Goal: Transaction & Acquisition: Purchase product/service

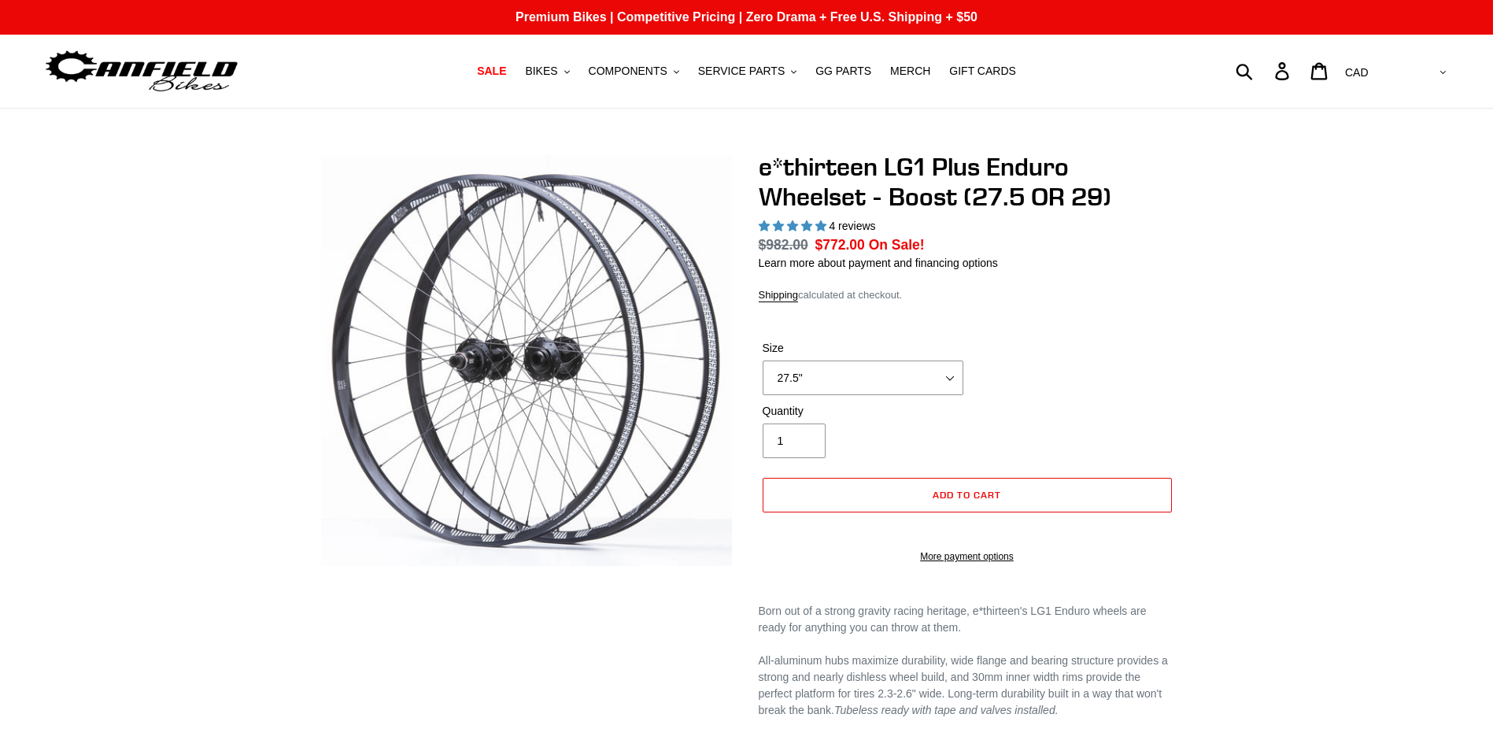
select select "highest-rating"
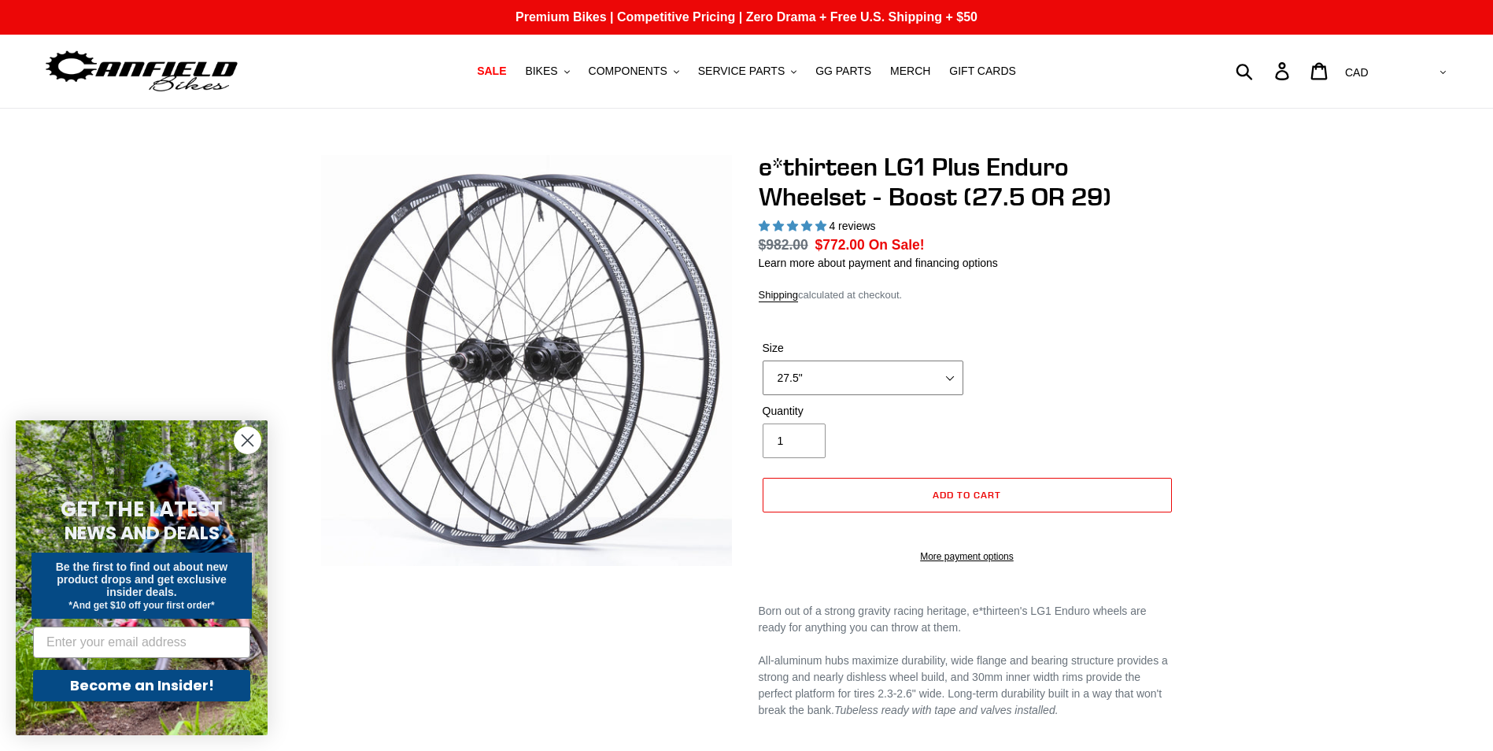
click at [874, 374] on select "27.5" 29"" at bounding box center [863, 378] width 201 height 35
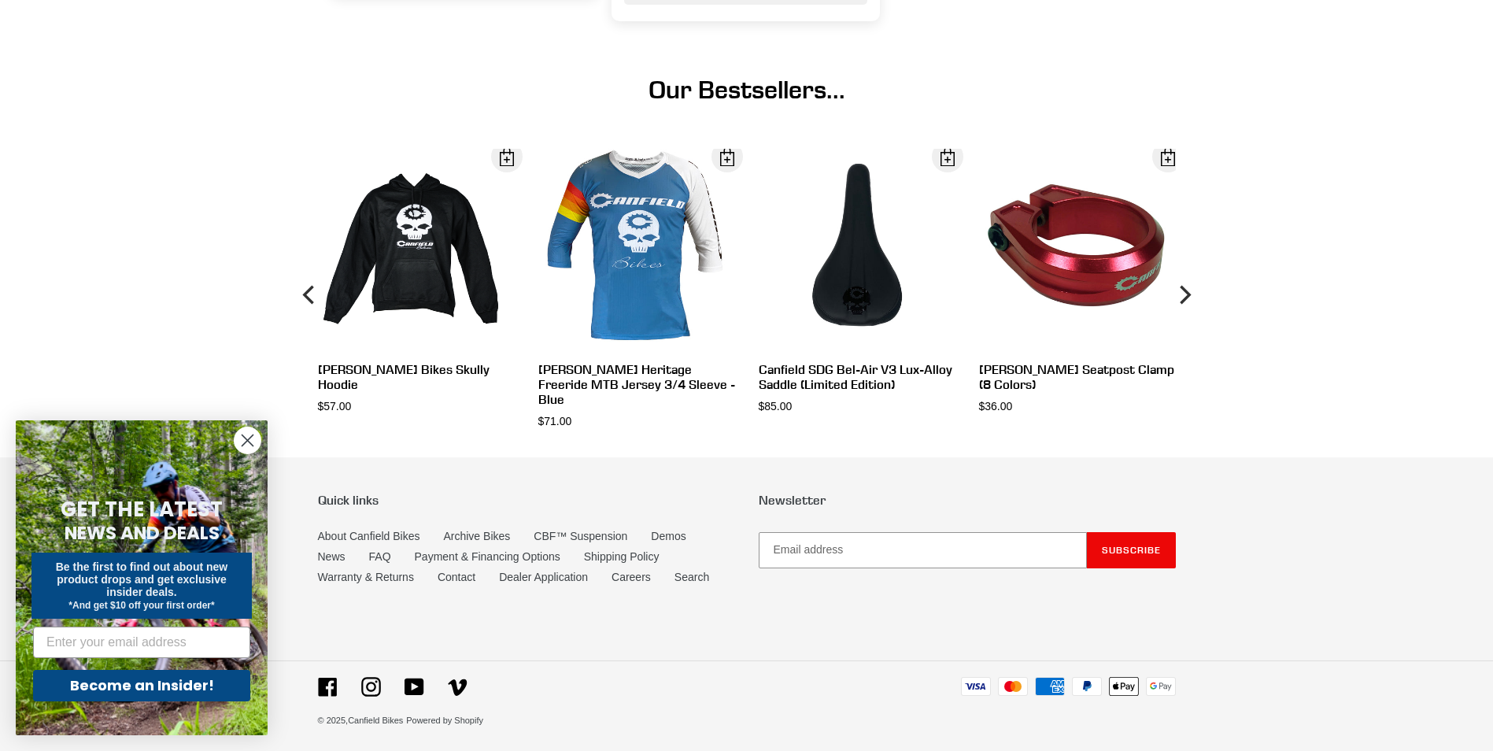
scroll to position [1859, 0]
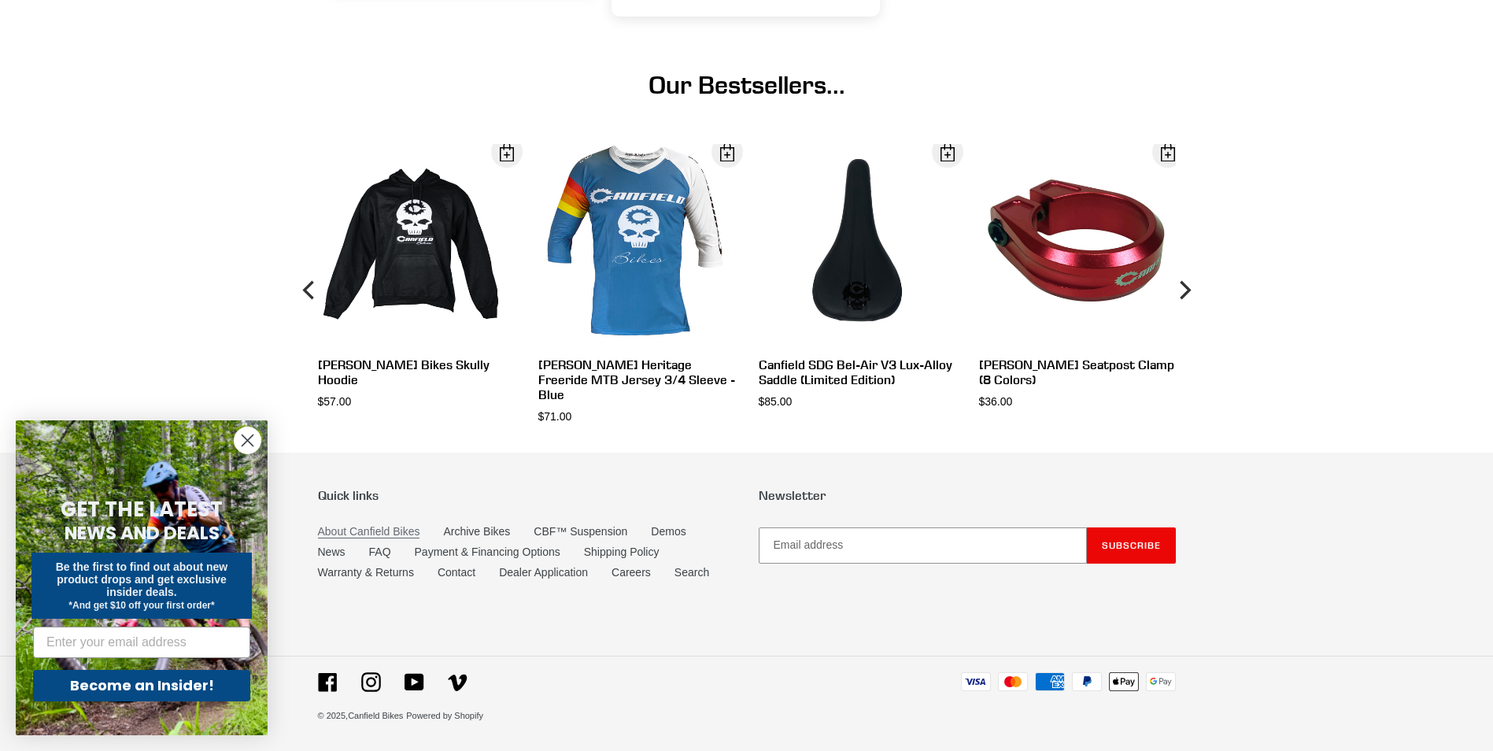
click at [398, 530] on link "About Canfield Bikes" at bounding box center [369, 531] width 102 height 13
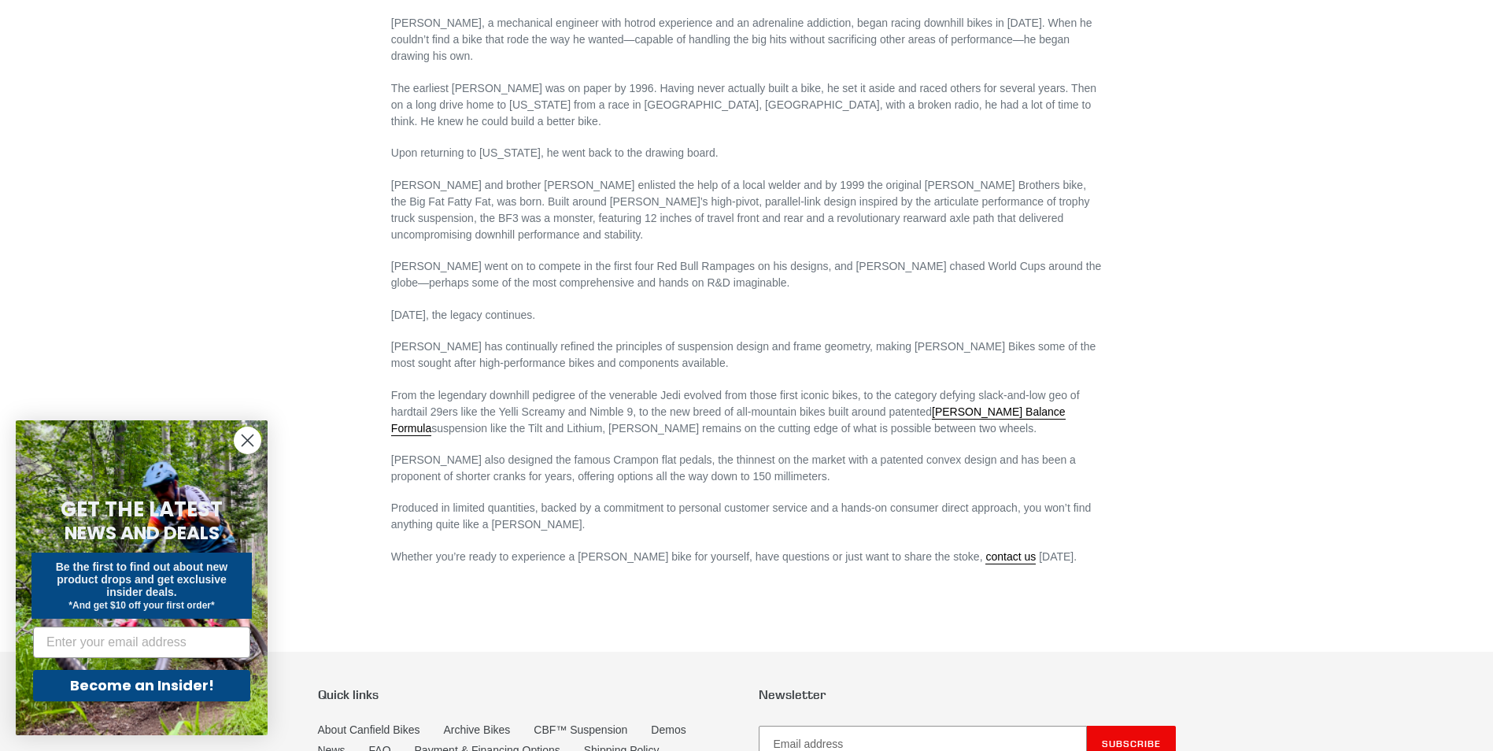
scroll to position [866, 0]
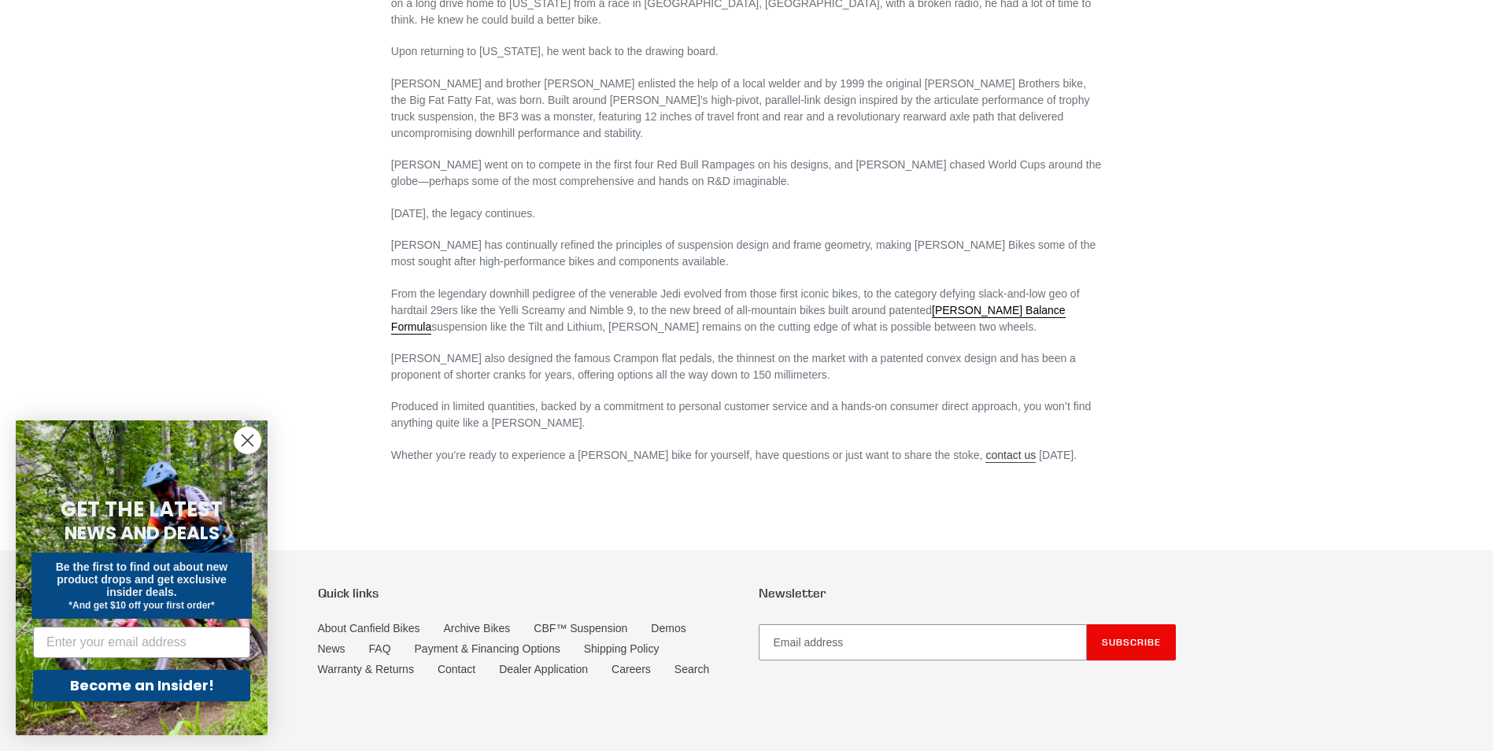
click at [985, 449] on link "contact us" at bounding box center [1010, 456] width 50 height 14
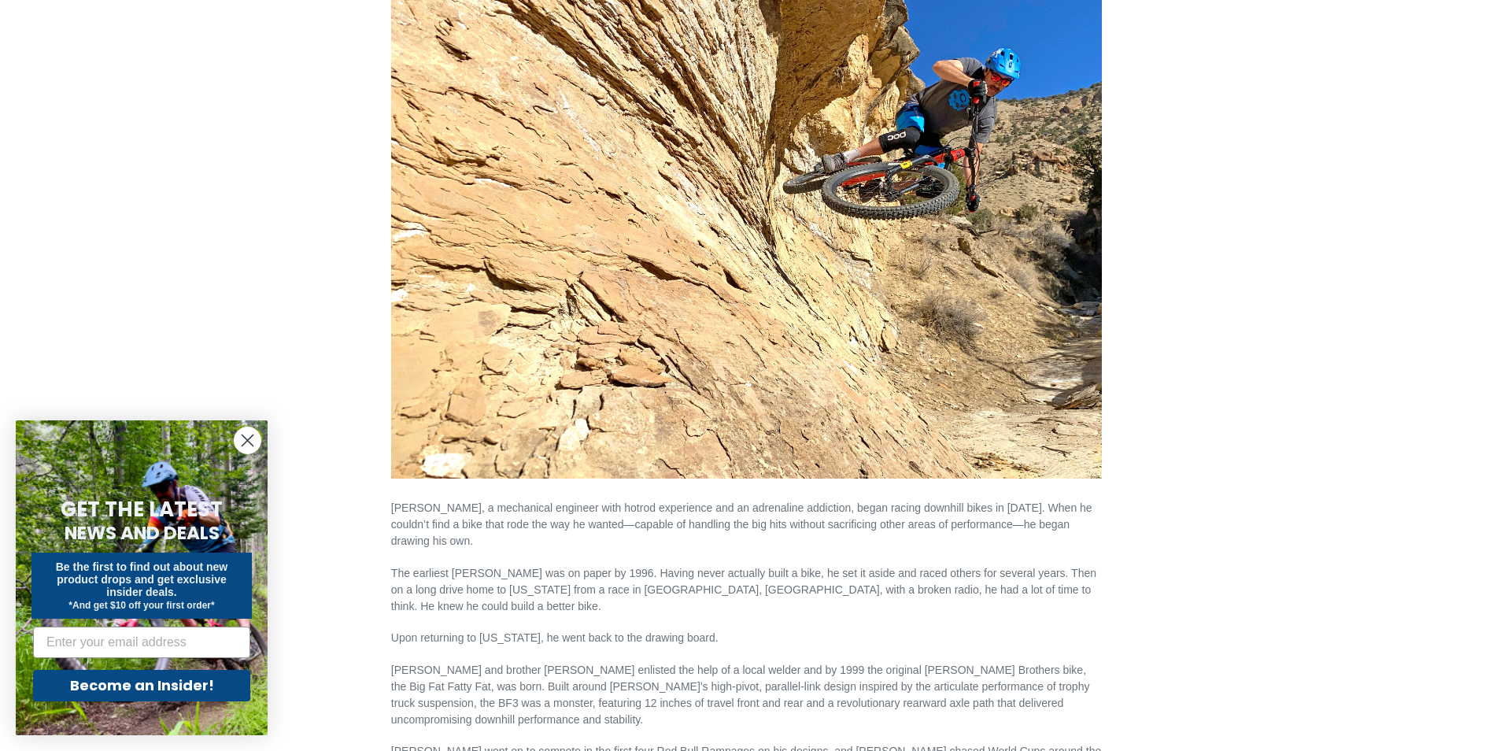
scroll to position [0, 0]
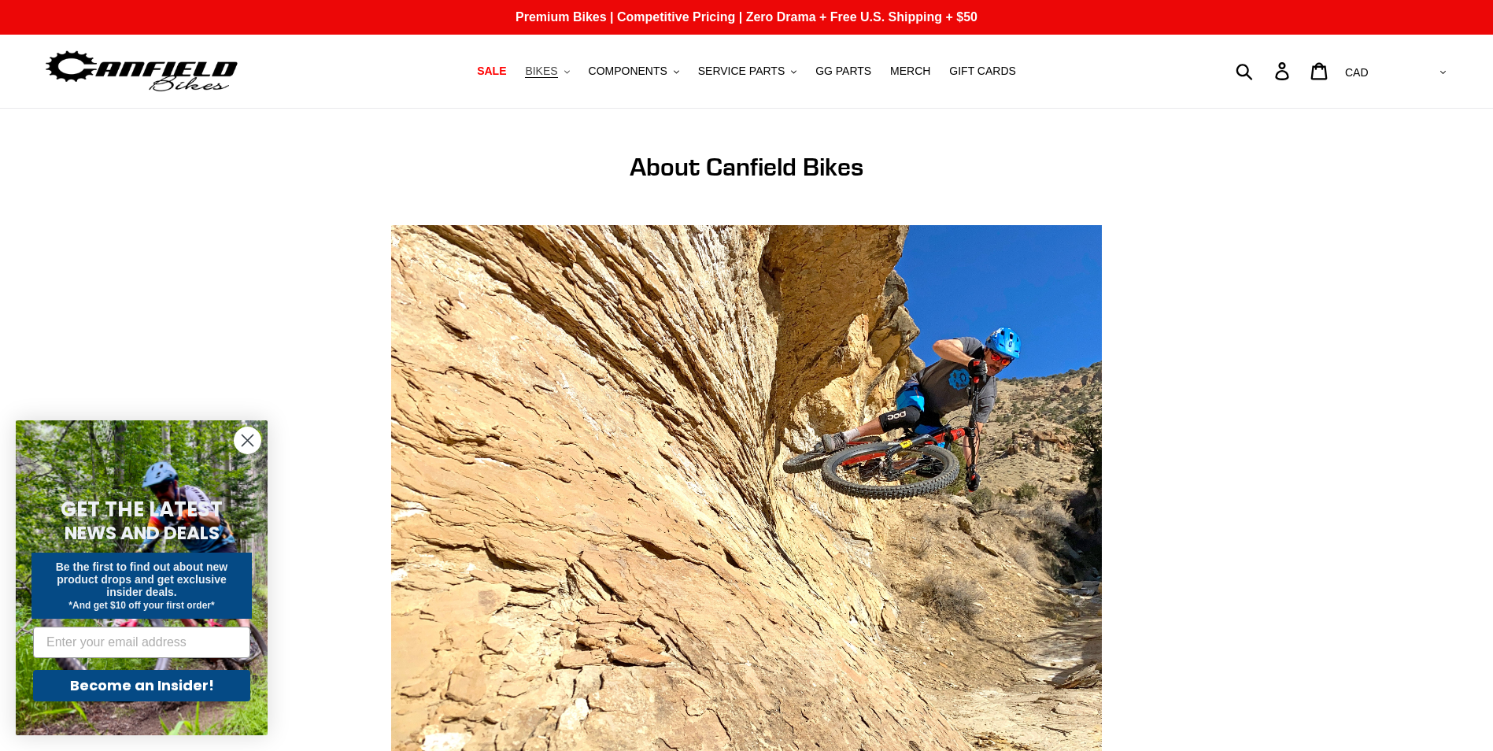
click at [557, 70] on span "BIKES" at bounding box center [541, 71] width 32 height 13
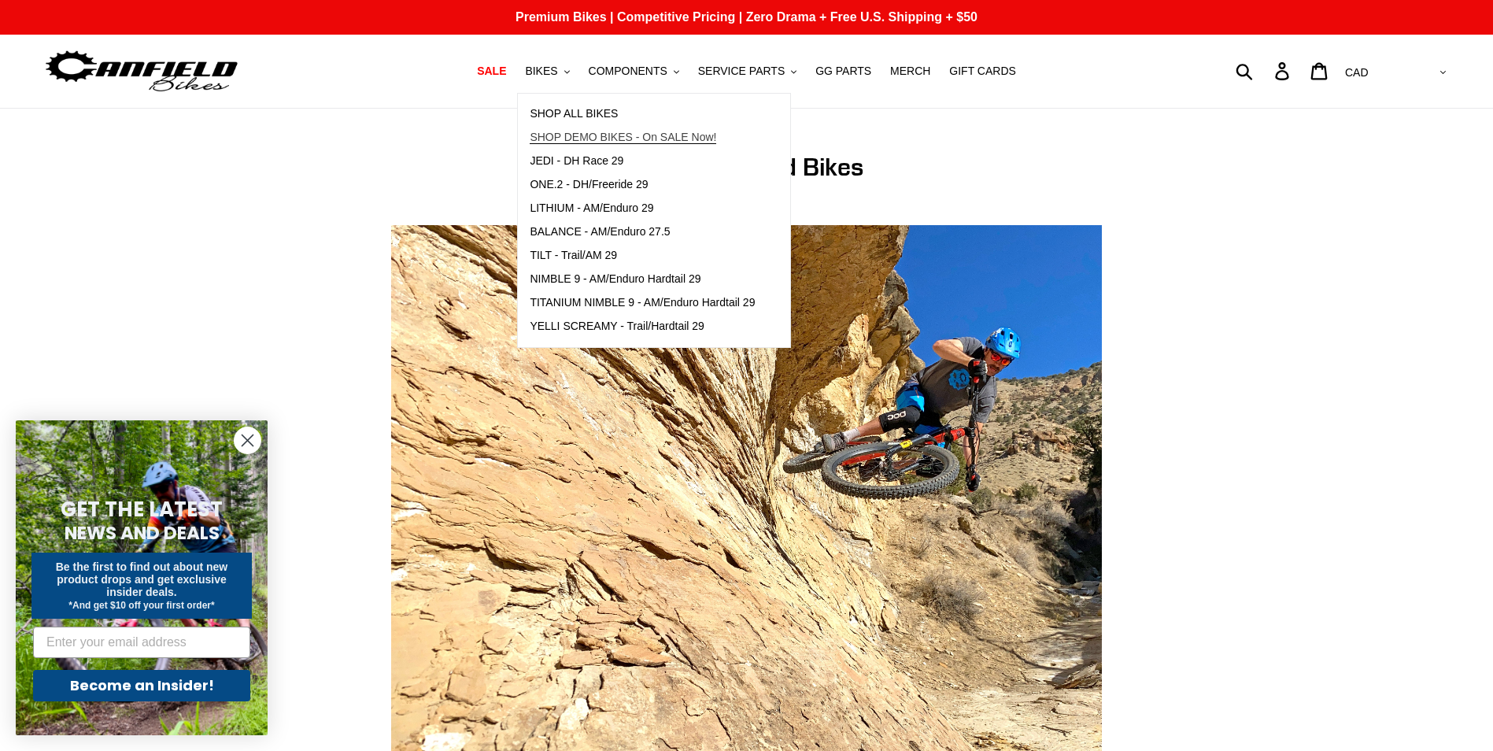
click at [623, 136] on span "SHOP DEMO BIKES - On SALE Now!" at bounding box center [623, 137] width 187 height 13
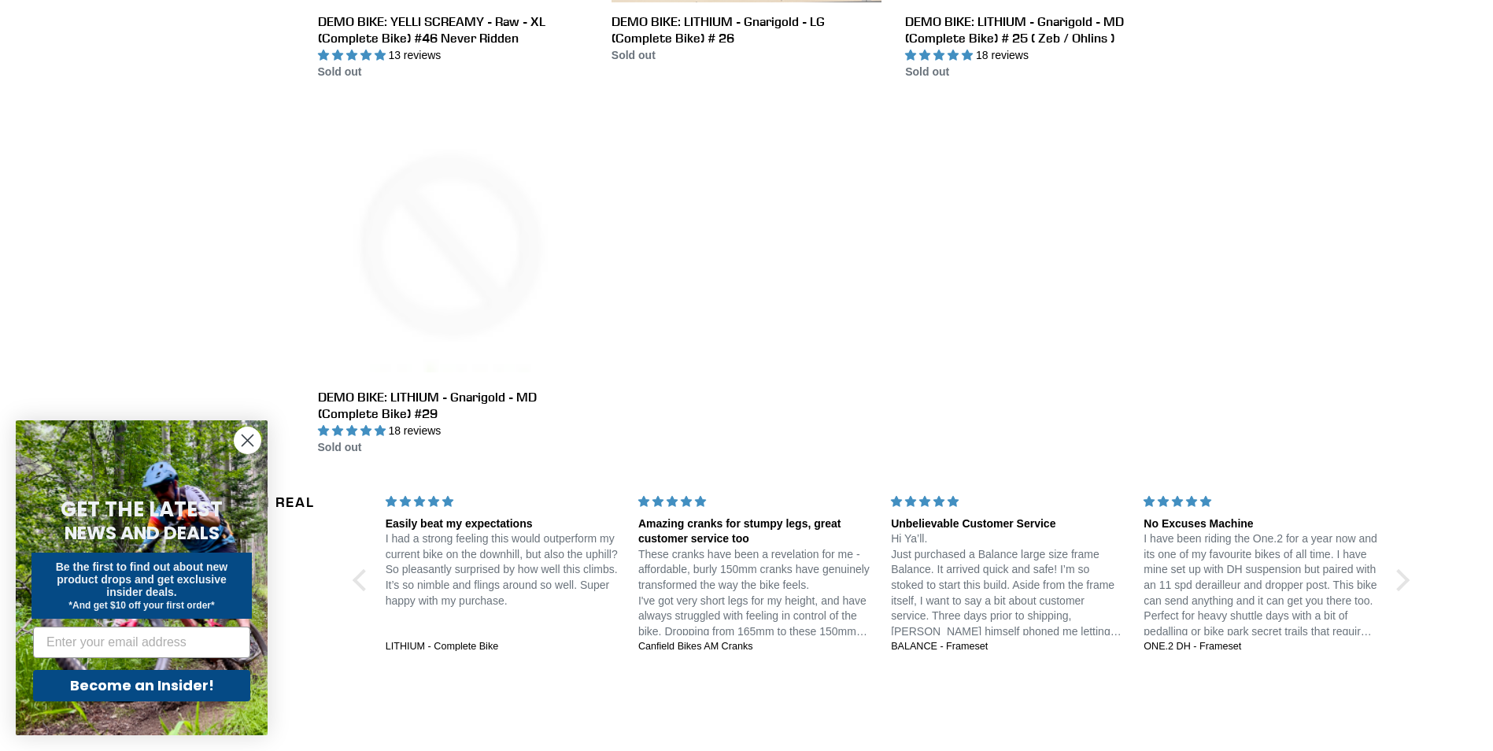
scroll to position [2755, 0]
